Goal: Transaction & Acquisition: Purchase product/service

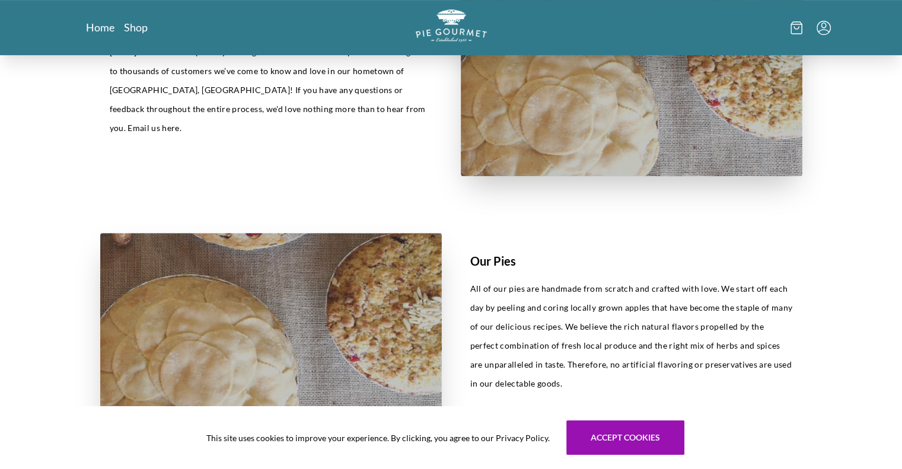
scroll to position [425, 0]
click at [139, 21] on link "Shop" at bounding box center [136, 27] width 24 height 14
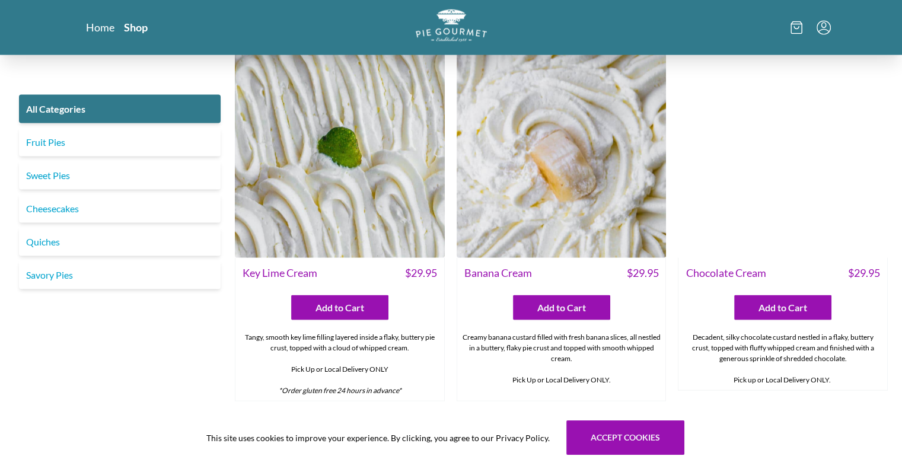
scroll to position [2378, 0]
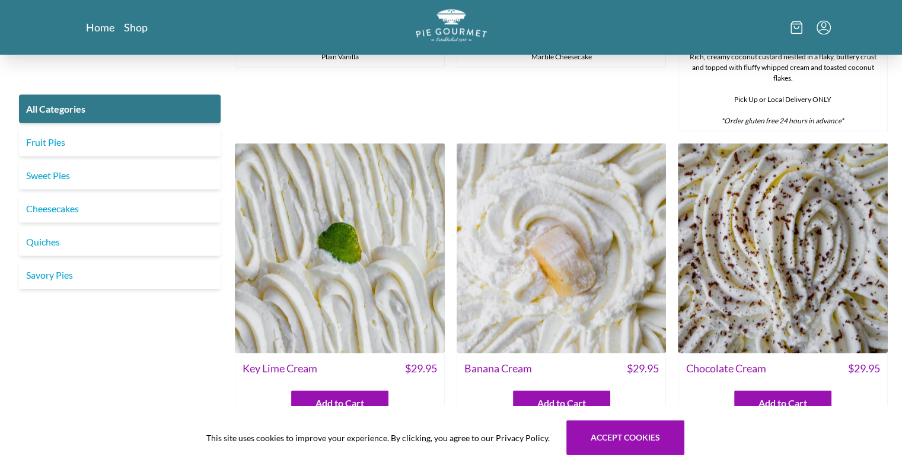
click at [339, 264] on img at bounding box center [340, 249] width 210 height 210
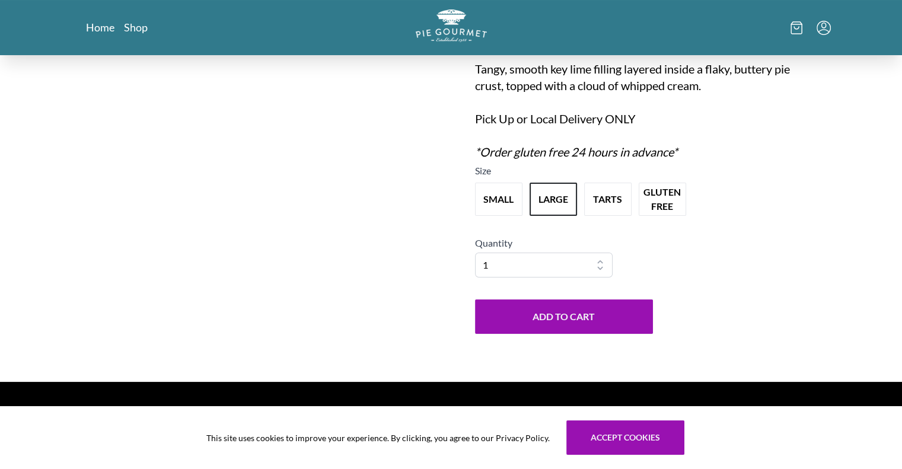
scroll to position [119, 0]
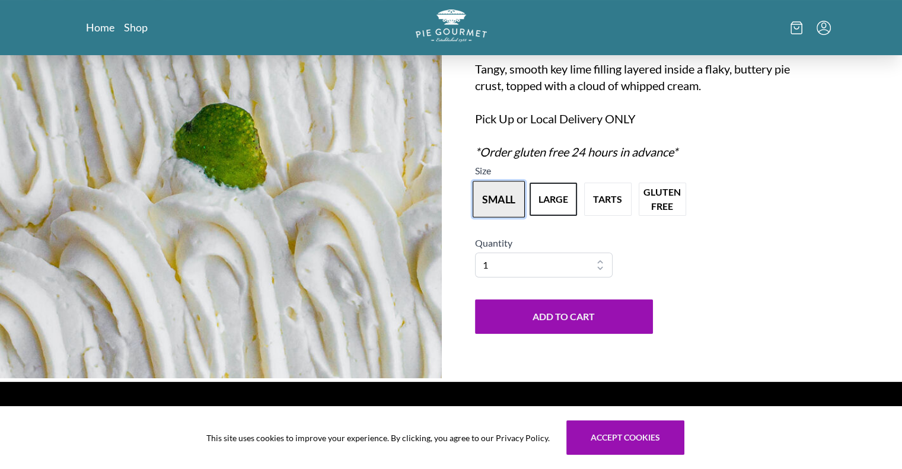
click at [503, 189] on button "small" at bounding box center [499, 199] width 52 height 37
click at [541, 190] on button "large" at bounding box center [553, 199] width 52 height 37
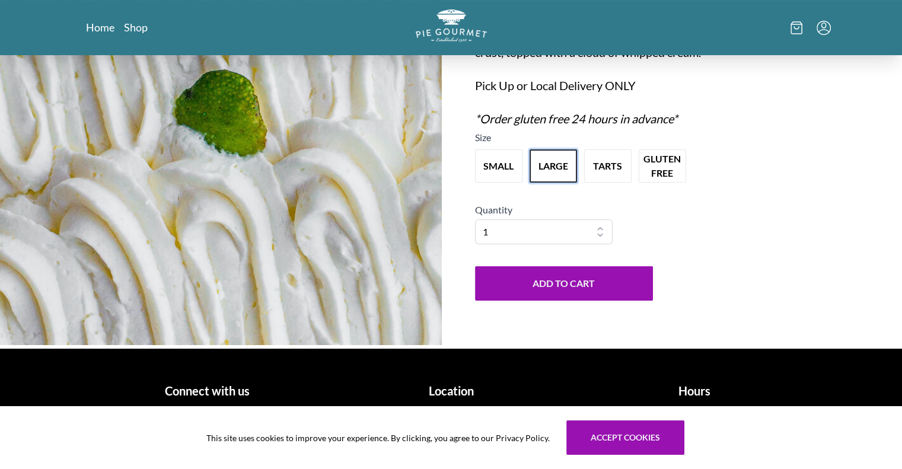
scroll to position [0, 0]
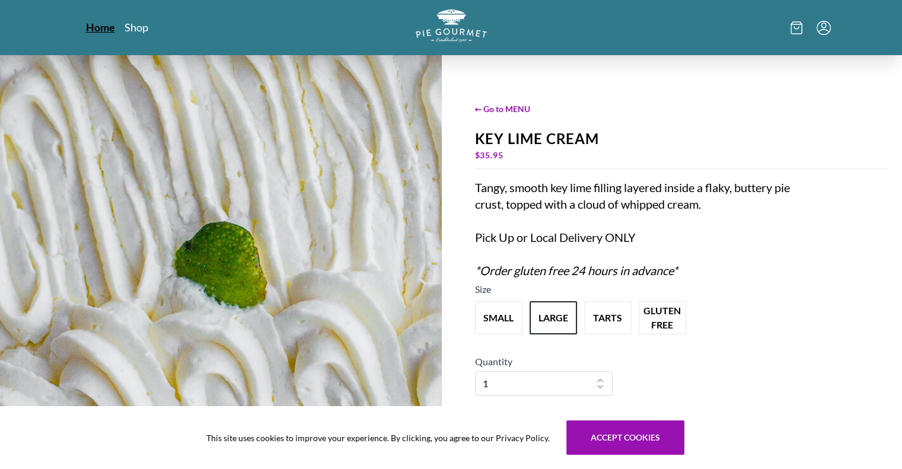
click at [111, 28] on link "Home" at bounding box center [100, 27] width 29 height 14
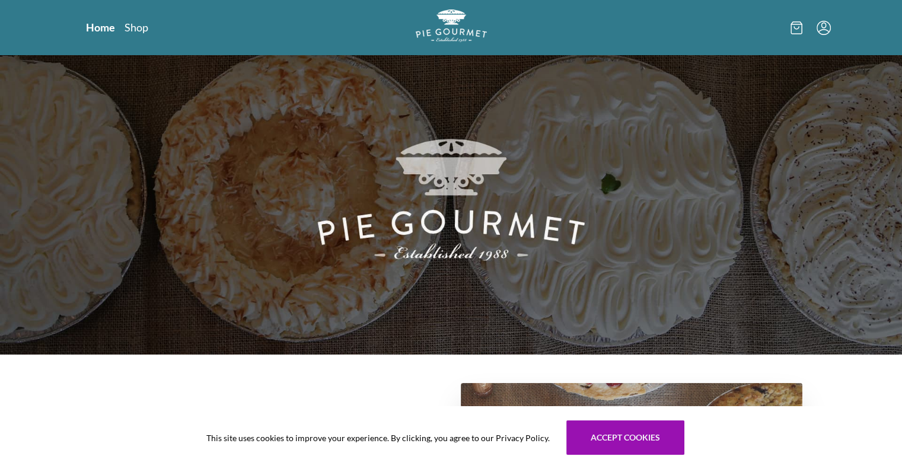
scroll to position [18, 0]
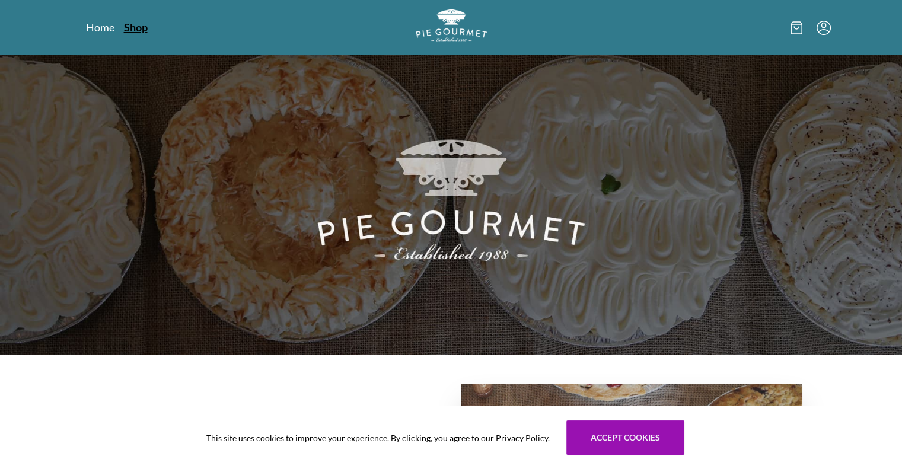
click at [136, 31] on link "Shop" at bounding box center [136, 27] width 24 height 14
